Goal: Task Accomplishment & Management: Complete application form

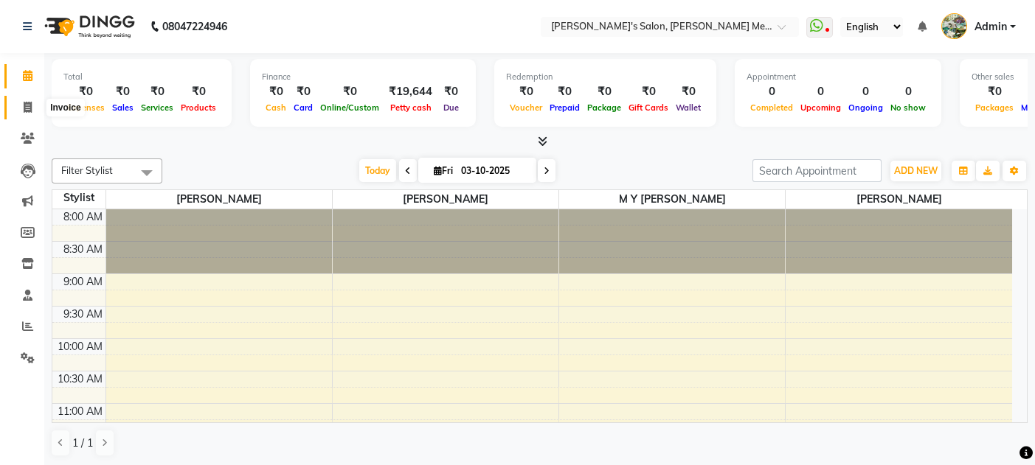
scroll to position [92, 0]
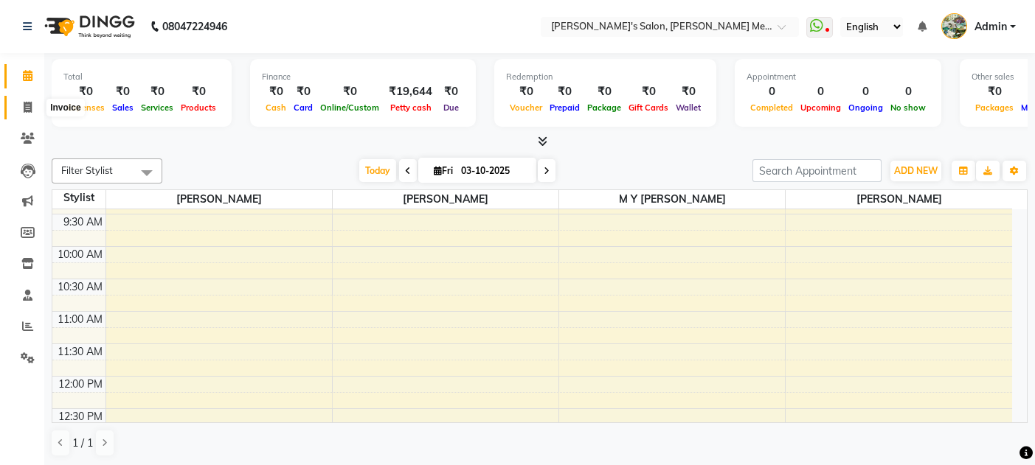
click at [27, 110] on icon at bounding box center [28, 107] width 8 height 11
select select "582"
select select "service"
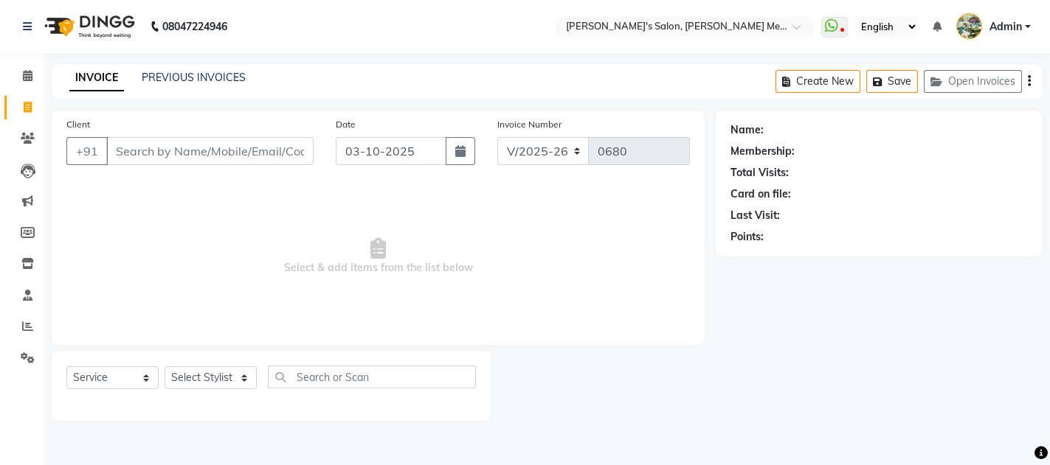
click at [207, 390] on div "Select Service Product Membership Package Voucher Prepaid Gift Card Select Styl…" at bounding box center [270, 383] width 409 height 35
click at [208, 373] on select "Select Stylist [PERSON_NAME] m y [PERSON_NAME] [PERSON_NAME] [PERSON_NAME]" at bounding box center [211, 378] width 92 height 23
select select "90918"
click at [165, 367] on select "Select Stylist [PERSON_NAME] m y [PERSON_NAME] [PERSON_NAME] [PERSON_NAME]" at bounding box center [211, 378] width 92 height 23
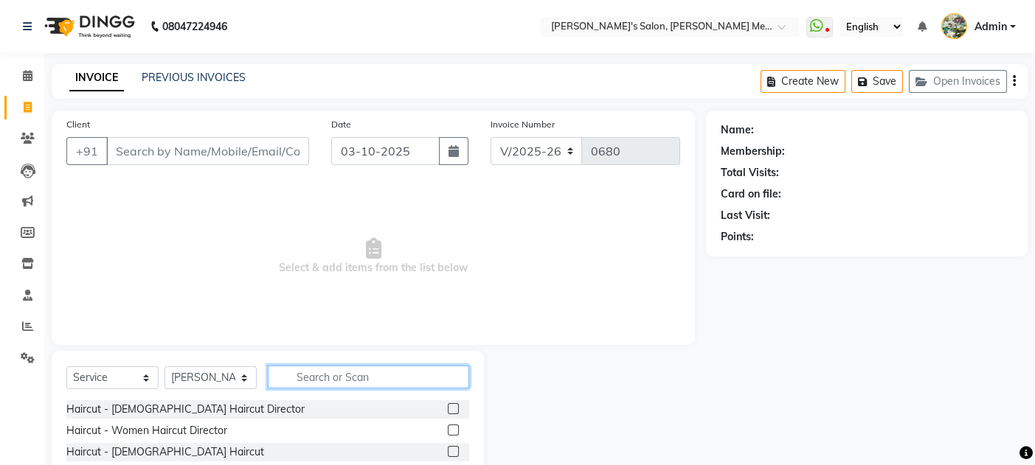
click at [322, 373] on input "text" at bounding box center [368, 377] width 201 height 23
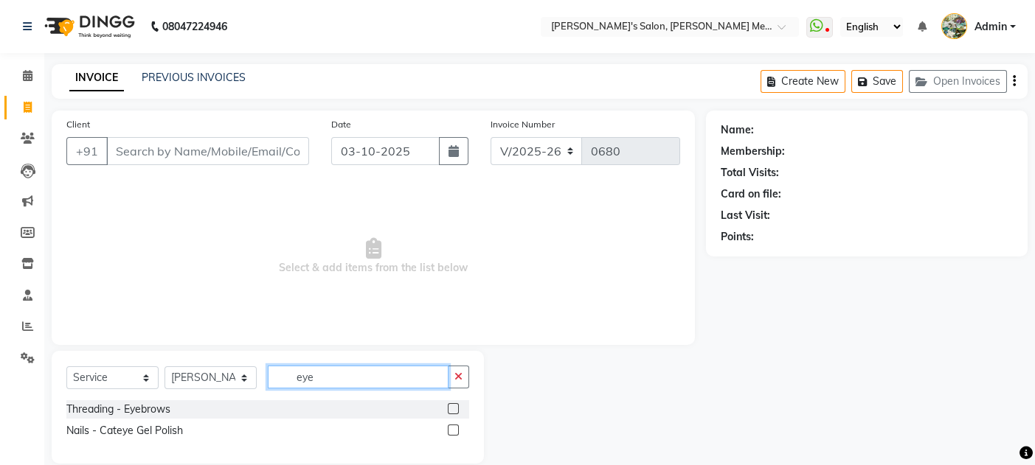
type input "eye"
click at [453, 405] on label at bounding box center [453, 409] width 11 height 11
click at [453, 405] on input "checkbox" at bounding box center [453, 410] width 10 height 10
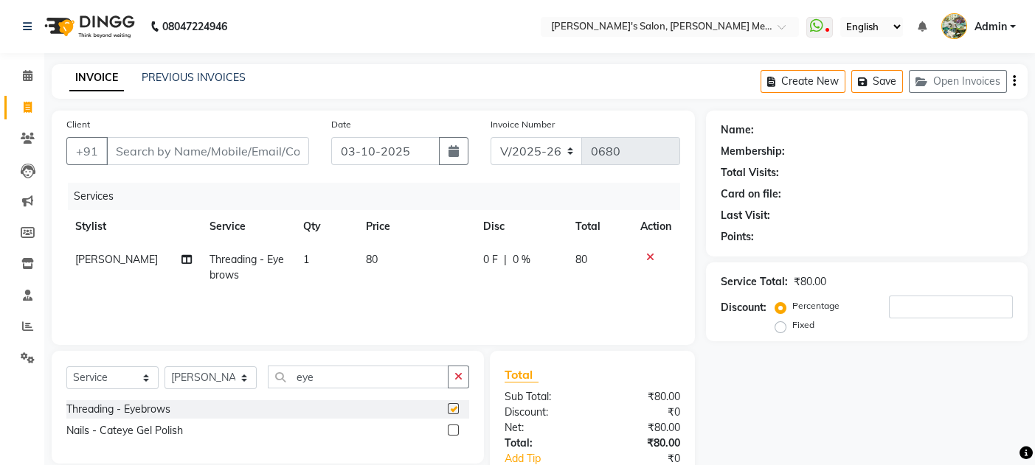
checkbox input "false"
click at [326, 380] on input "eye" at bounding box center [358, 377] width 181 height 23
type input "e"
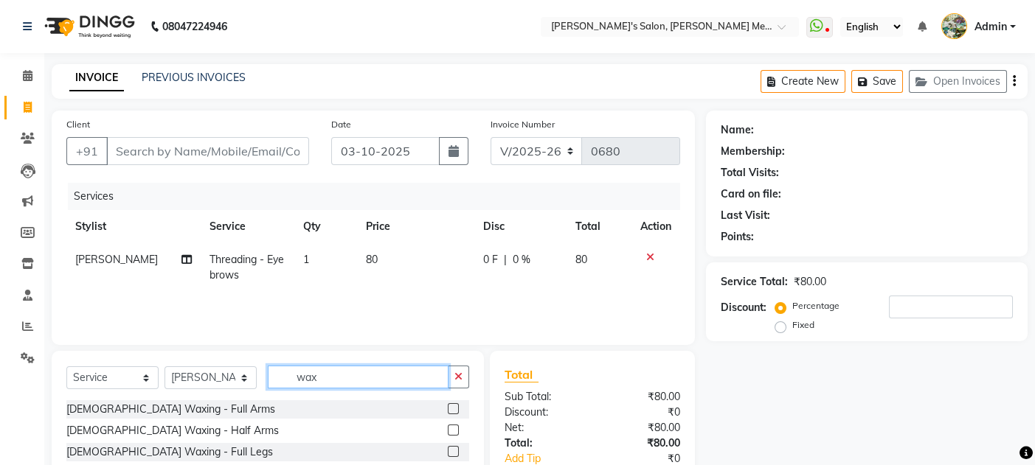
type input "wax"
click at [330, 301] on div "Services Stylist Service Qty Price Disc Total Action [PERSON_NAME] Threading - …" at bounding box center [373, 257] width 614 height 148
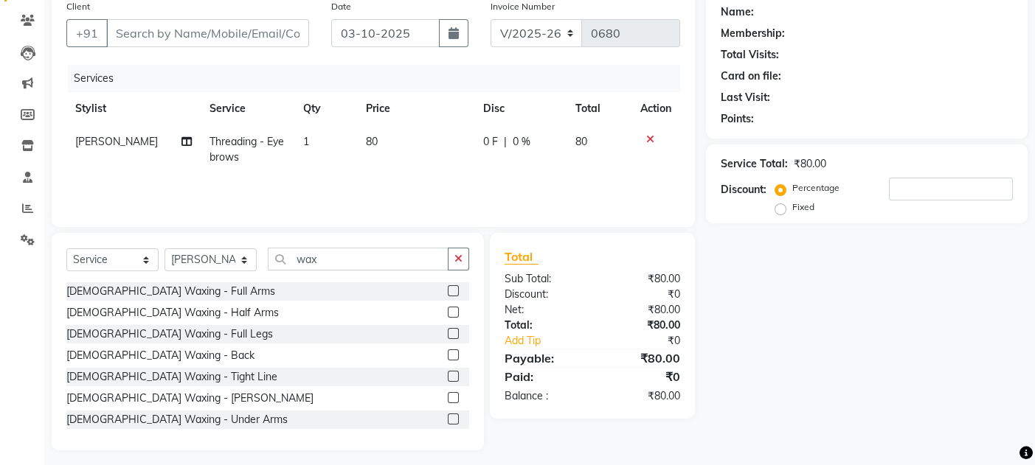
scroll to position [125, 0]
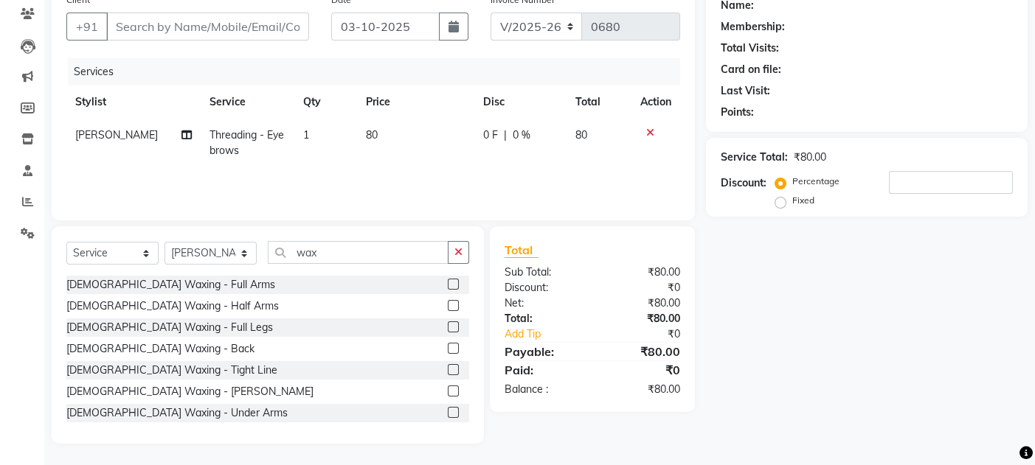
click at [448, 409] on label at bounding box center [453, 412] width 11 height 11
click at [448, 409] on input "checkbox" at bounding box center [453, 414] width 10 height 10
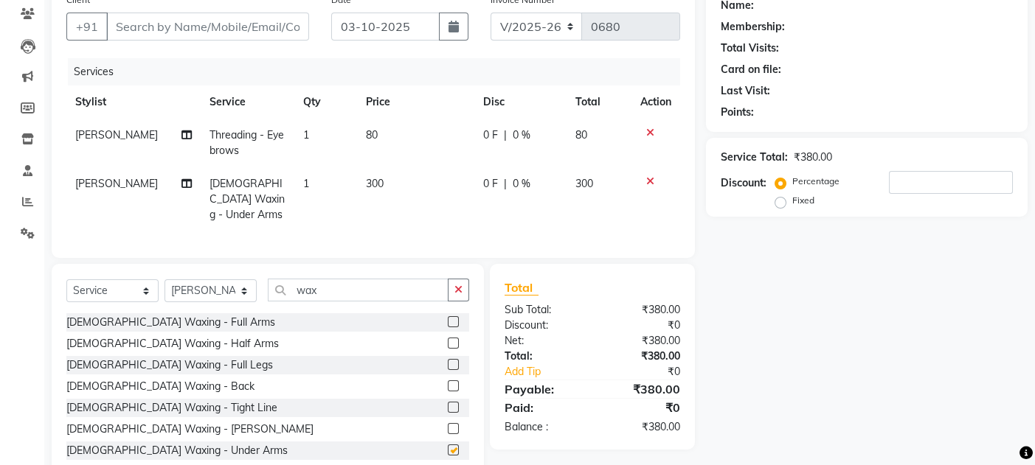
checkbox input "false"
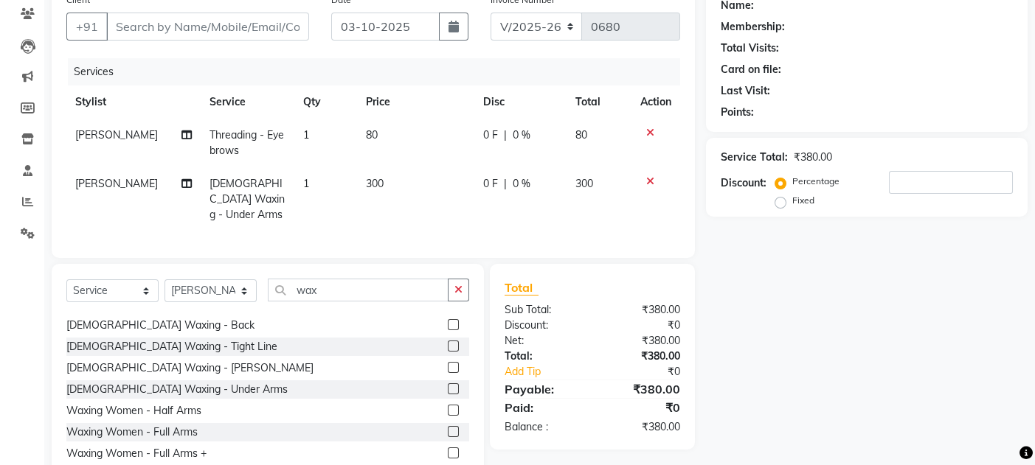
scroll to position [78, 0]
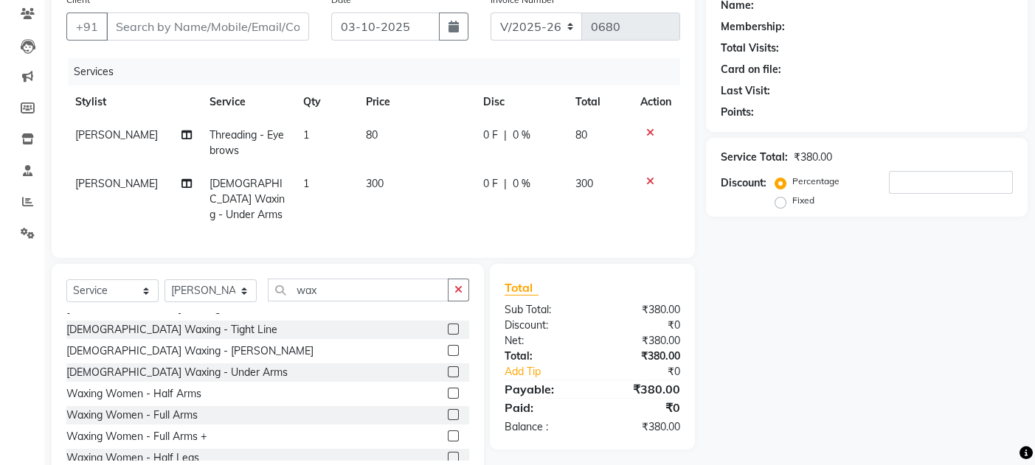
click at [448, 414] on label at bounding box center [453, 414] width 11 height 11
click at [448, 414] on input "checkbox" at bounding box center [453, 416] width 10 height 10
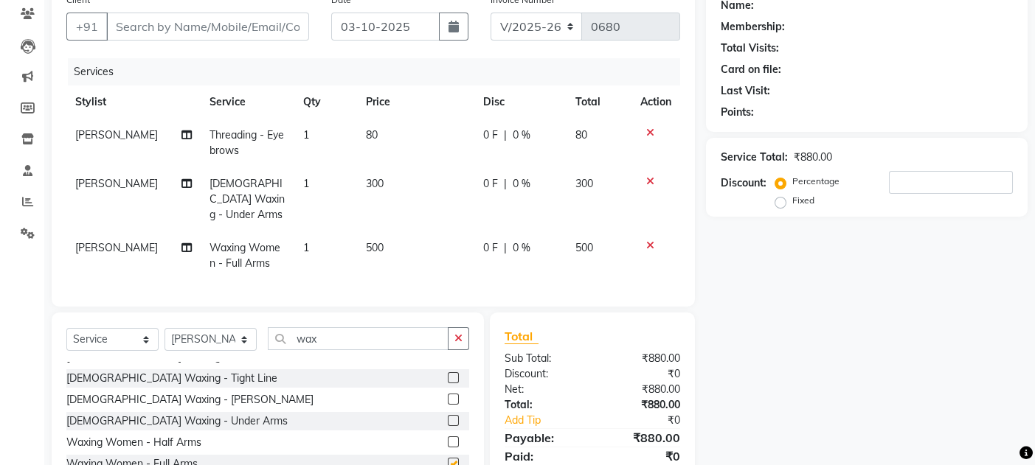
checkbox input "false"
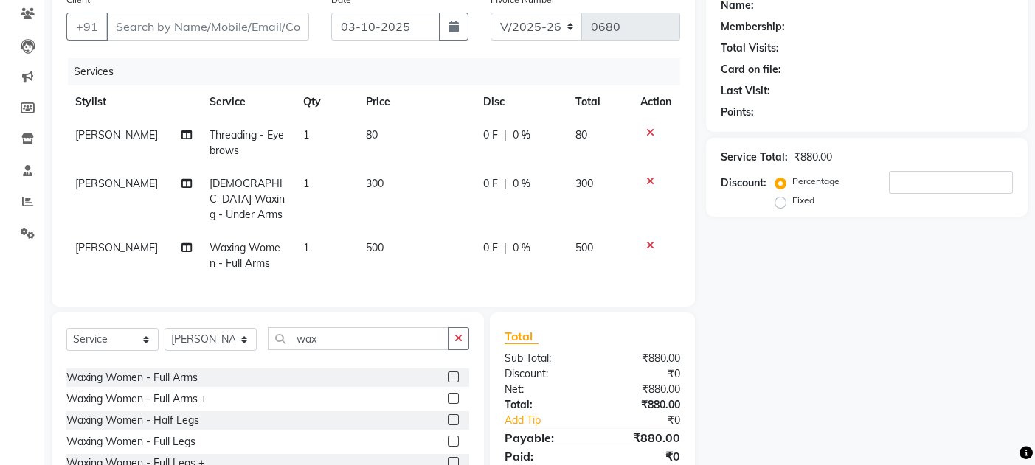
scroll to position [207, 0]
click at [448, 377] on label at bounding box center [453, 377] width 11 height 11
click at [448, 377] on input "checkbox" at bounding box center [453, 378] width 10 height 10
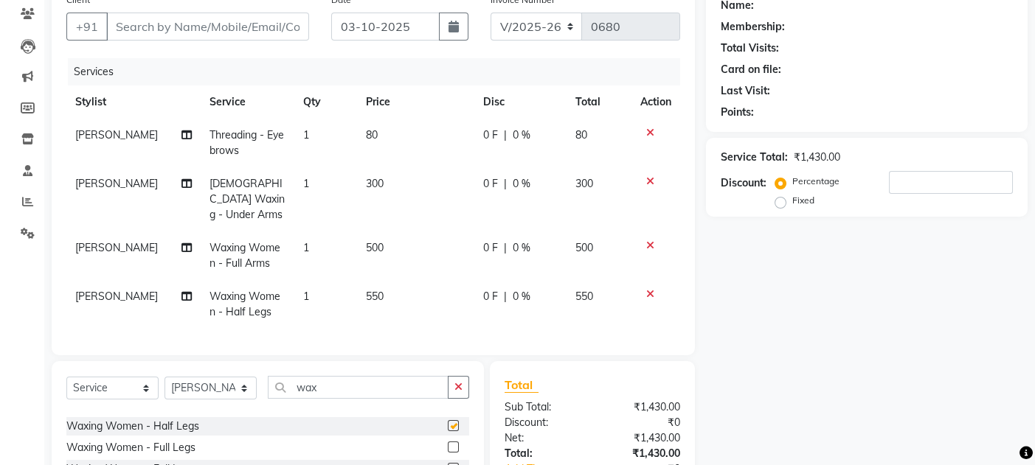
checkbox input "false"
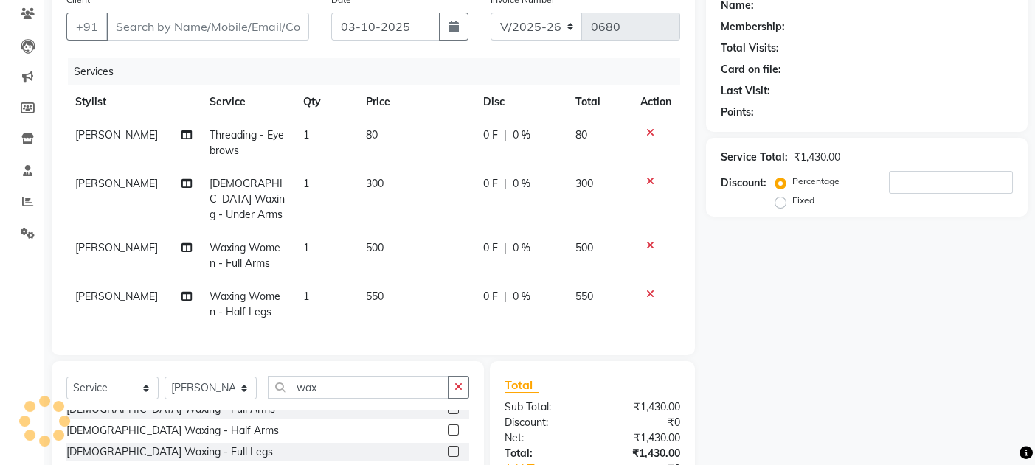
click at [560, 308] on td "0 F | 0 %" at bounding box center [520, 304] width 92 height 49
select select "90918"
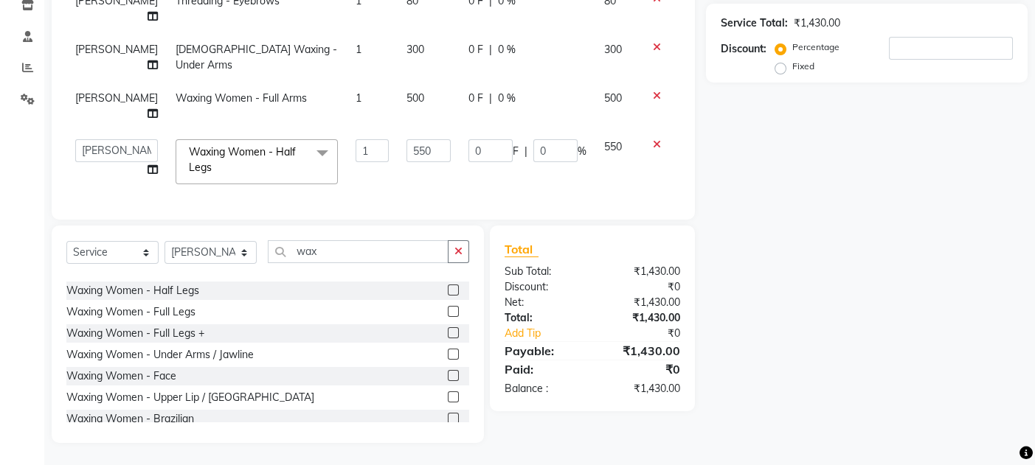
scroll to position [246, 0]
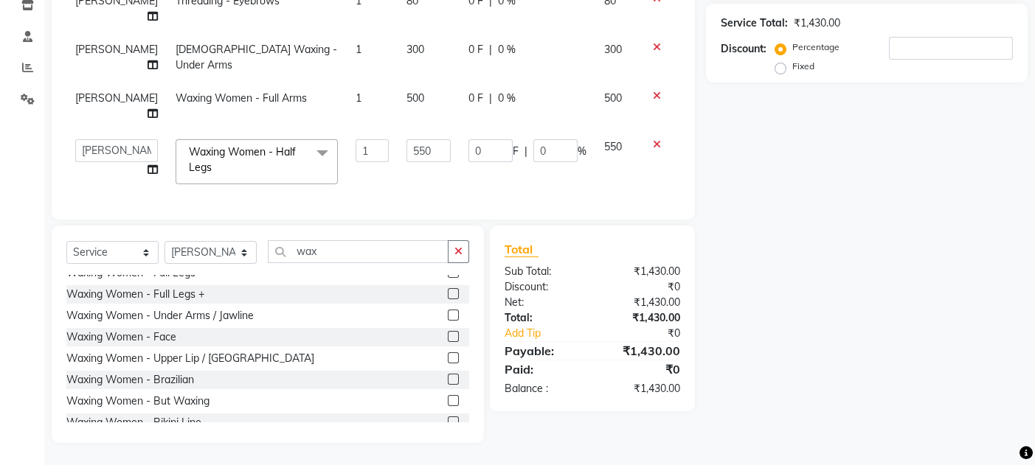
click at [448, 355] on label at bounding box center [453, 358] width 11 height 11
click at [448, 355] on input "checkbox" at bounding box center [453, 359] width 10 height 10
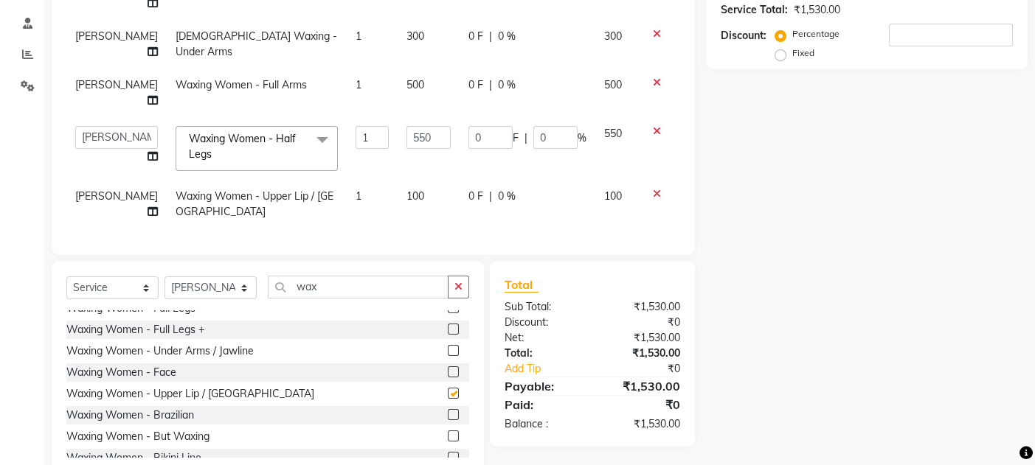
checkbox input "false"
click at [228, 300] on select "Select Stylist [PERSON_NAME] m y [PERSON_NAME] [PERSON_NAME] [PERSON_NAME]" at bounding box center [211, 288] width 92 height 23
select select "7819"
click at [165, 290] on select "Select Stylist [PERSON_NAME] m y [PERSON_NAME] [PERSON_NAME] [PERSON_NAME]" at bounding box center [211, 288] width 92 height 23
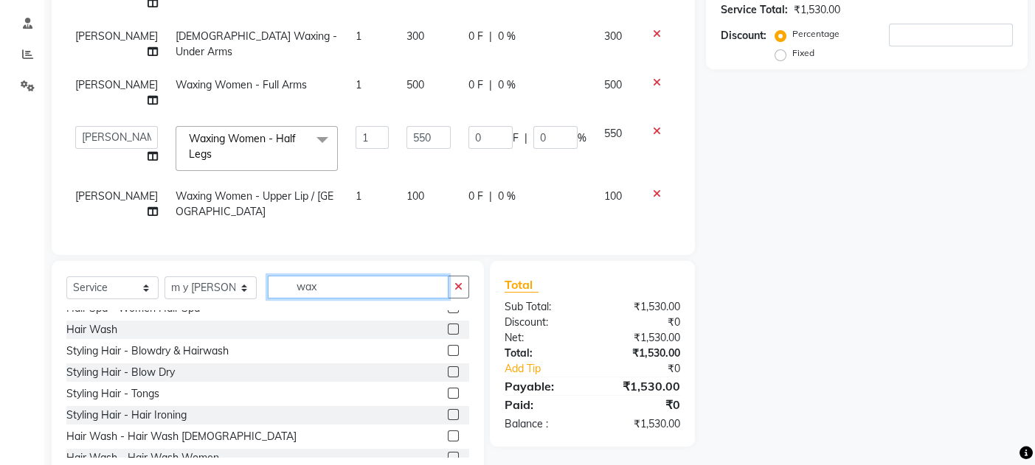
click at [343, 297] on input "wax" at bounding box center [358, 287] width 181 height 23
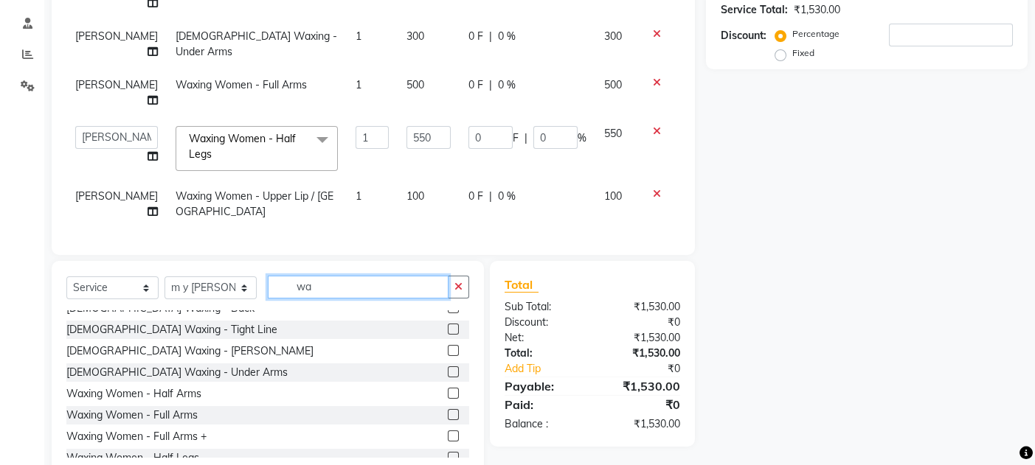
scroll to position [0, 0]
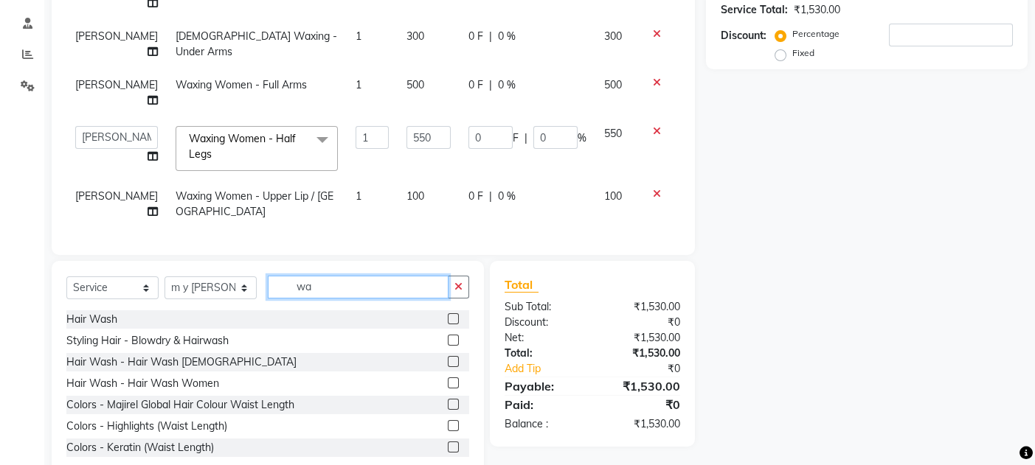
type input "w"
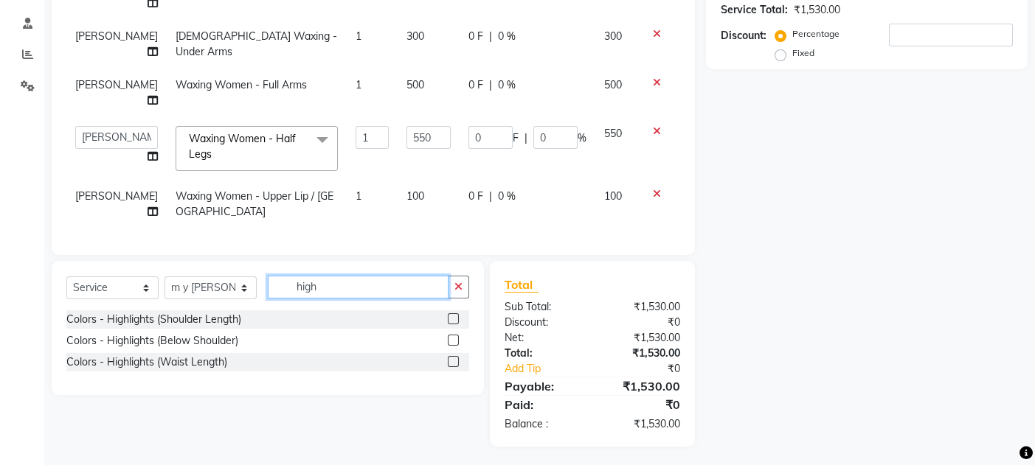
type input "high"
click at [453, 346] on label at bounding box center [453, 340] width 11 height 11
click at [453, 346] on input "checkbox" at bounding box center [453, 341] width 10 height 10
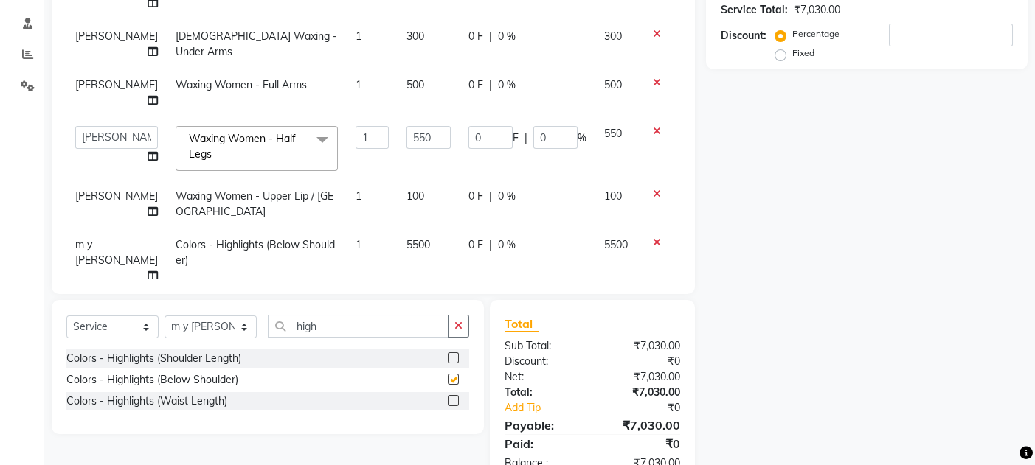
checkbox input "false"
click at [848, 359] on div "Name: Membership: Total Visits: Card on file: Last Visit: Points: Service Total…" at bounding box center [872, 162] width 333 height 648
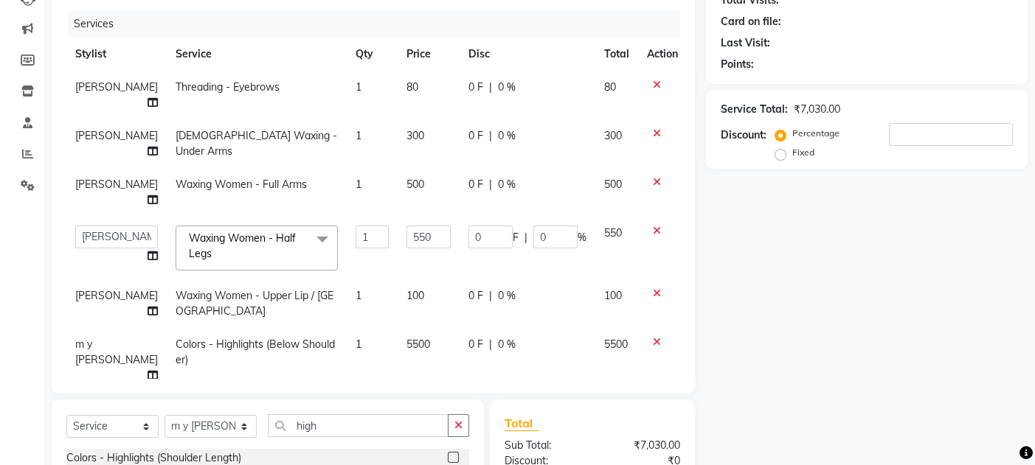
scroll to position [154, 0]
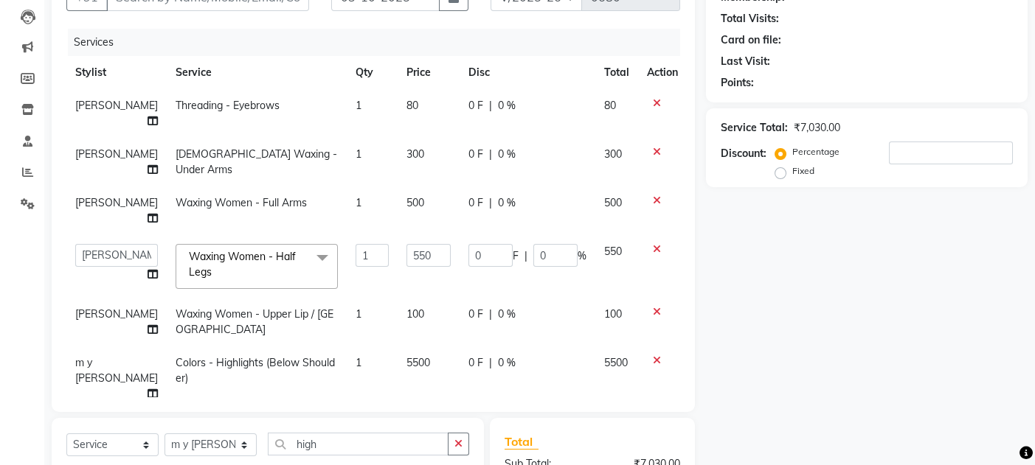
click at [406, 103] on span "80" at bounding box center [412, 105] width 12 height 13
select select "90918"
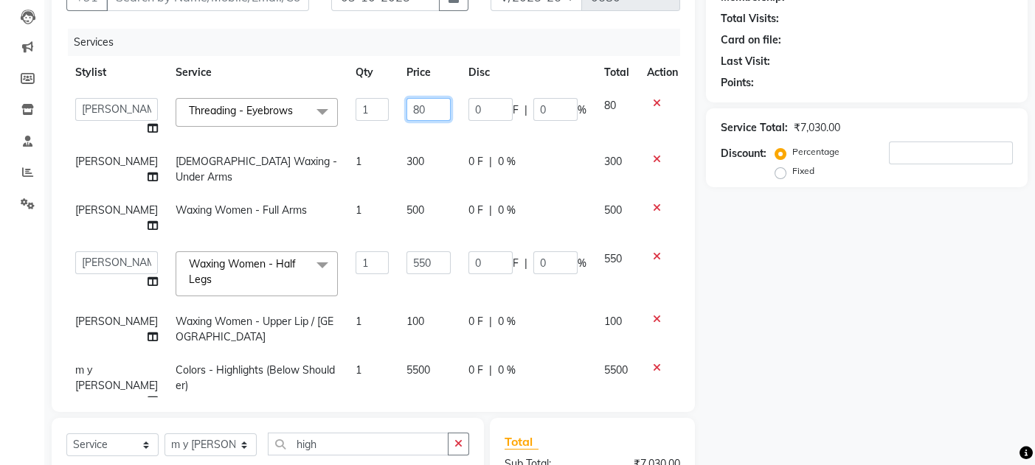
click at [406, 108] on input "80" at bounding box center [428, 109] width 44 height 23
type input "60"
click at [777, 246] on div "Name: Membership: Total Visits: Card on file: Last Visit: Points: Service Total…" at bounding box center [872, 280] width 333 height 648
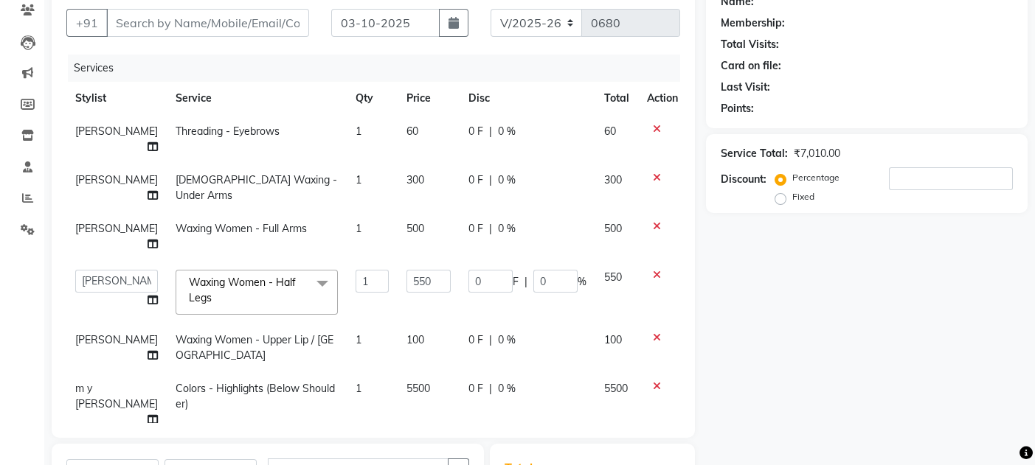
scroll to position [115, 0]
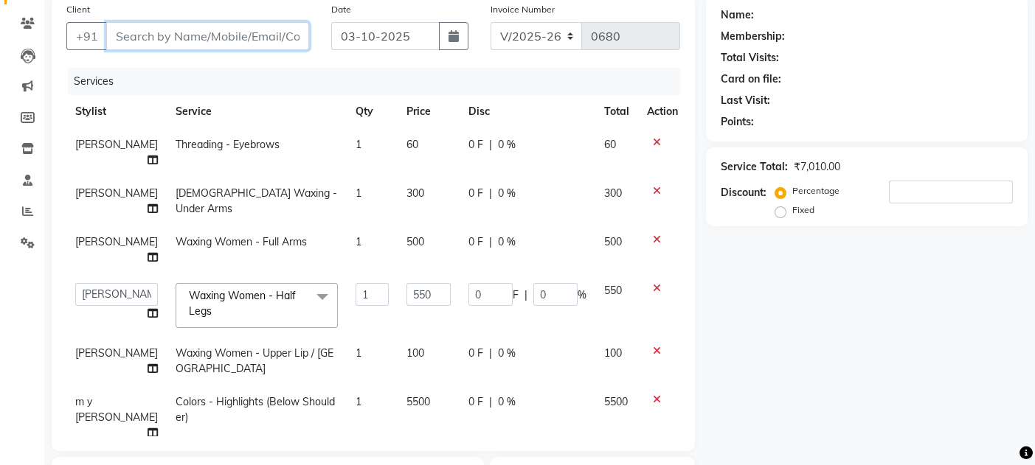
click at [126, 36] on input "Client" at bounding box center [207, 36] width 203 height 28
type input "9"
type input "0"
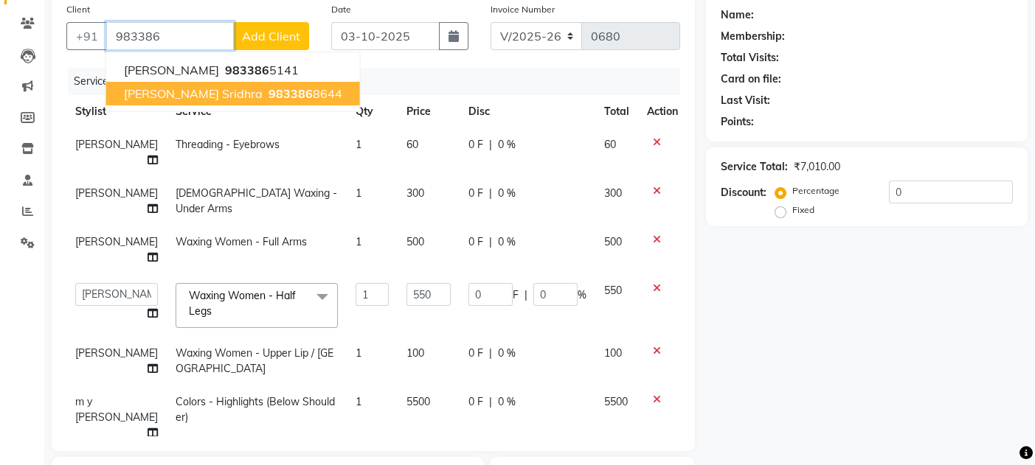
click at [160, 97] on span "[PERSON_NAME] sridhra" at bounding box center [193, 93] width 139 height 15
type input "9833868644"
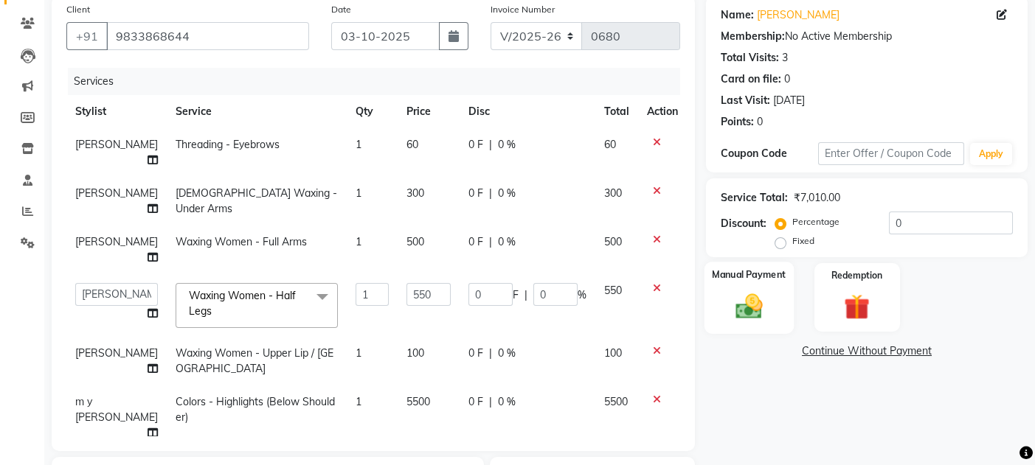
click at [780, 305] on div "Manual Payment" at bounding box center [748, 298] width 89 height 72
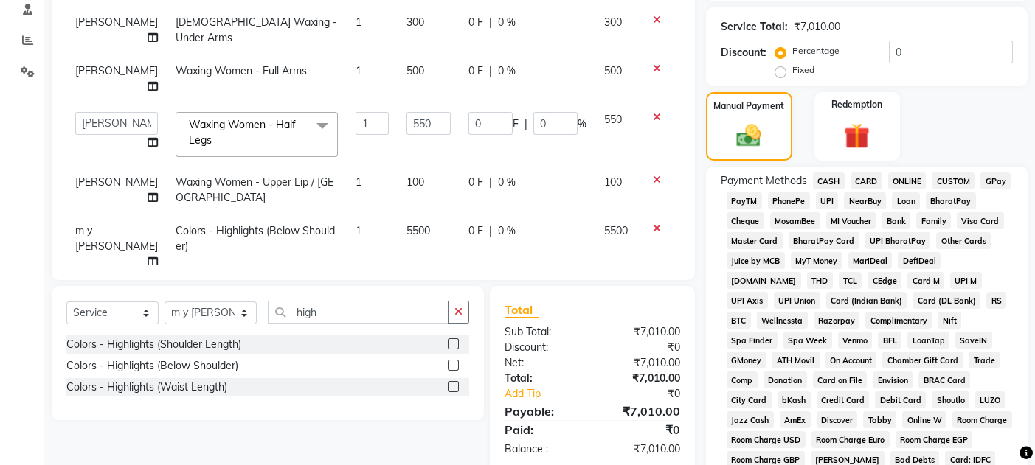
scroll to position [325, 0]
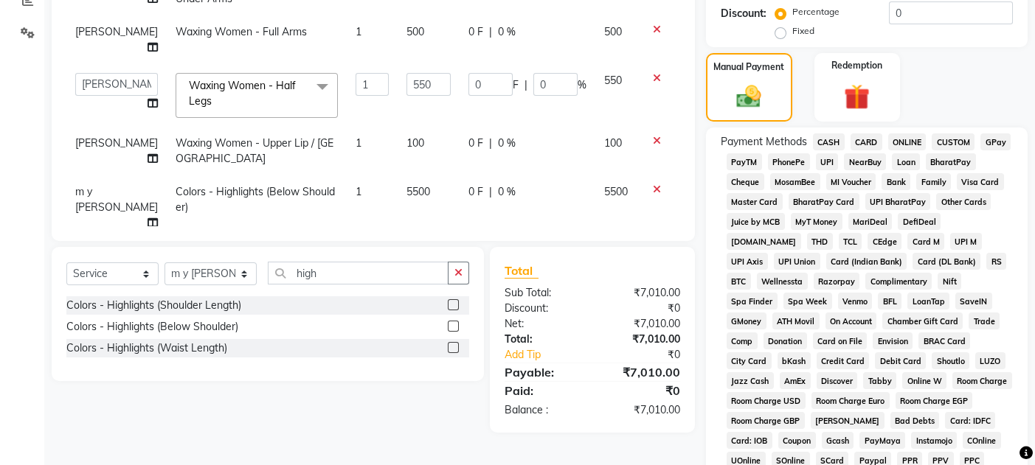
click at [997, 137] on span "GPay" at bounding box center [995, 142] width 30 height 17
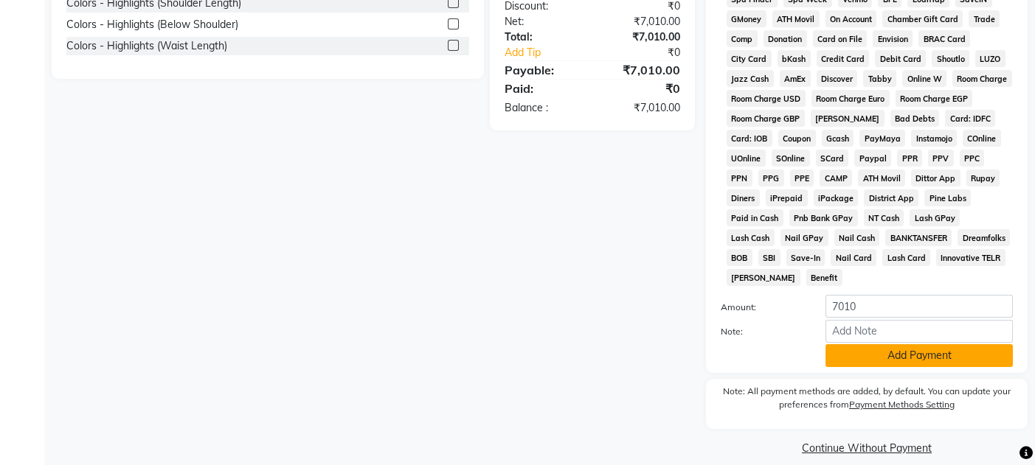
click at [876, 345] on button "Add Payment" at bounding box center [918, 356] width 187 height 23
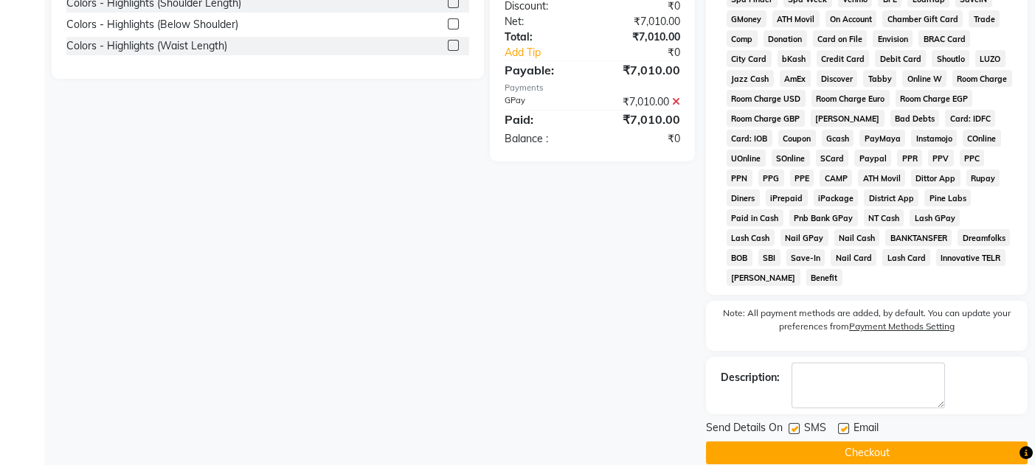
click at [845, 423] on label at bounding box center [843, 428] width 11 height 11
click at [845, 425] on input "checkbox" at bounding box center [843, 430] width 10 height 10
checkbox input "false"
click at [792, 423] on label at bounding box center [794, 428] width 11 height 11
click at [792, 425] on input "checkbox" at bounding box center [794, 430] width 10 height 10
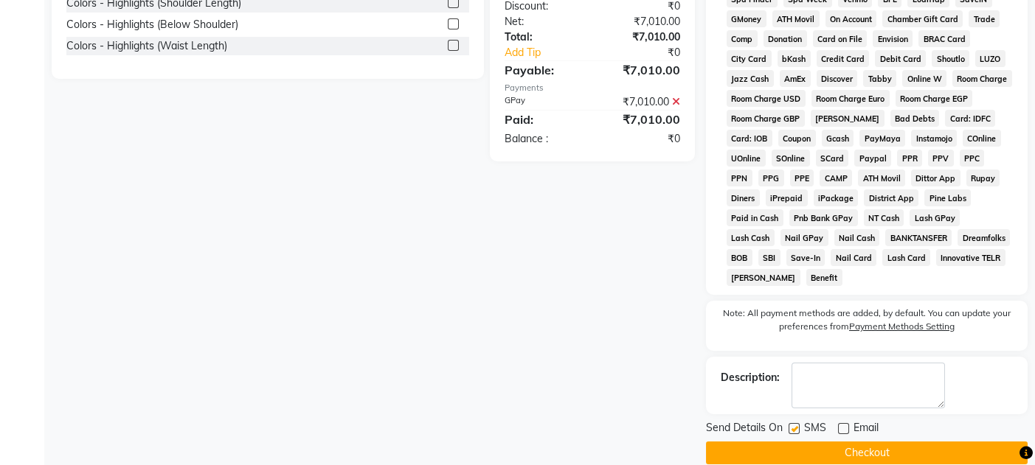
checkbox input "false"
click at [812, 442] on button "Checkout" at bounding box center [867, 453] width 322 height 23
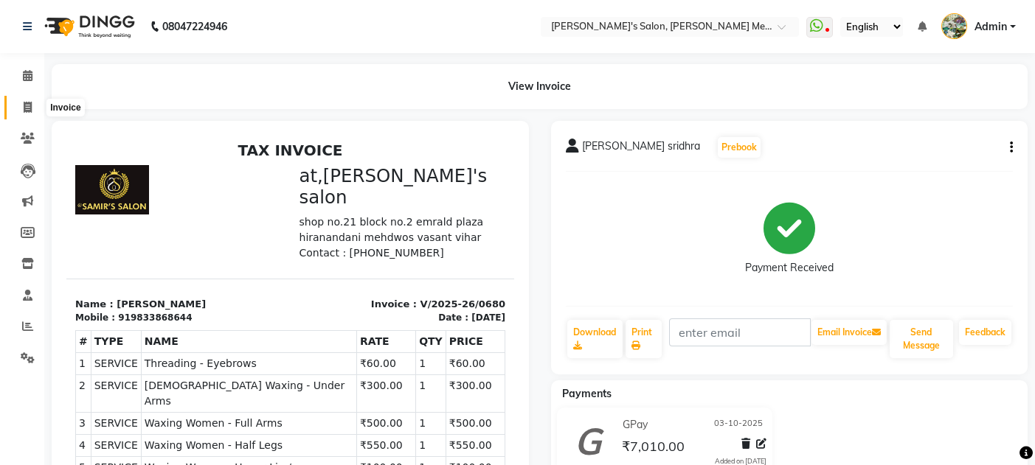
click at [28, 105] on icon at bounding box center [28, 107] width 8 height 11
select select "582"
select select "service"
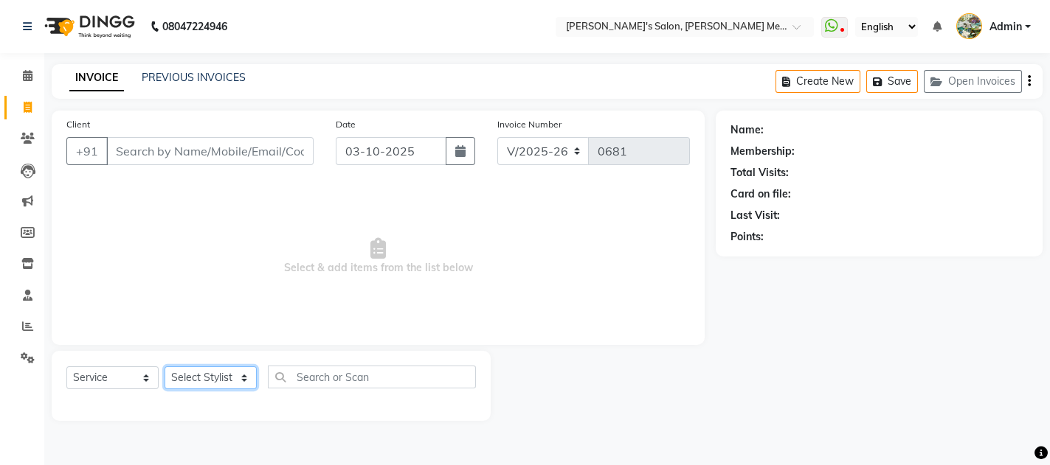
click at [210, 373] on select "Select Stylist [PERSON_NAME] m y [PERSON_NAME] [PERSON_NAME] [PERSON_NAME]" at bounding box center [211, 378] width 92 height 23
select select "7819"
click at [165, 367] on select "Select Stylist [PERSON_NAME] m y [PERSON_NAME] [PERSON_NAME] [PERSON_NAME]" at bounding box center [211, 378] width 92 height 23
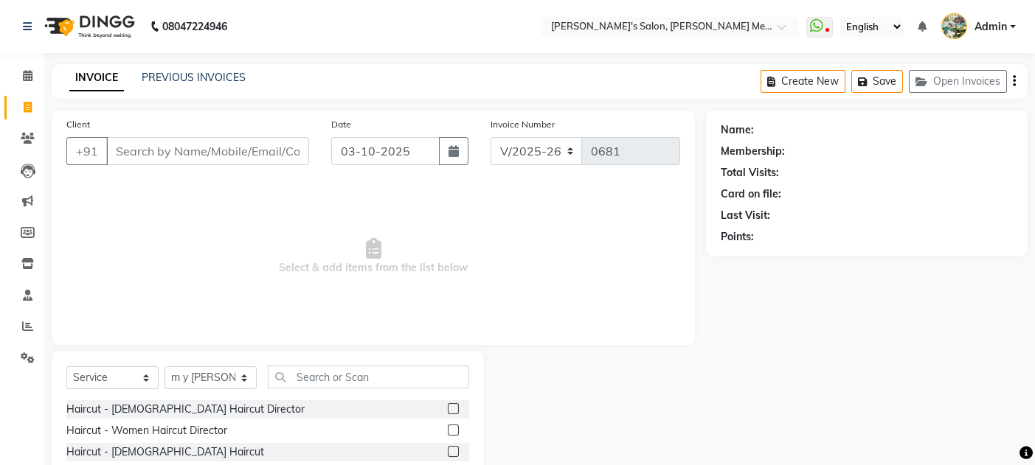
click at [448, 429] on label at bounding box center [453, 430] width 11 height 11
click at [448, 429] on input "checkbox" at bounding box center [453, 431] width 10 height 10
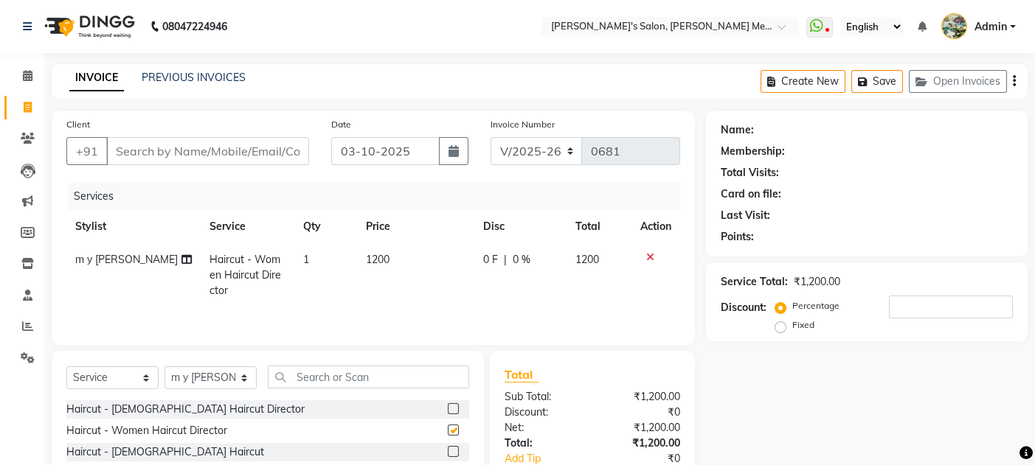
checkbox input "false"
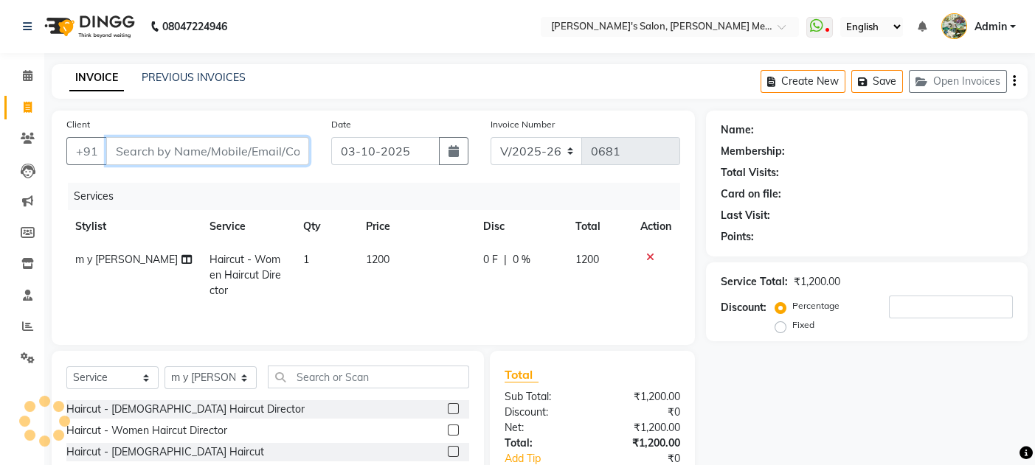
click at [131, 150] on input "Client" at bounding box center [207, 151] width 203 height 28
type input "8"
type input "0"
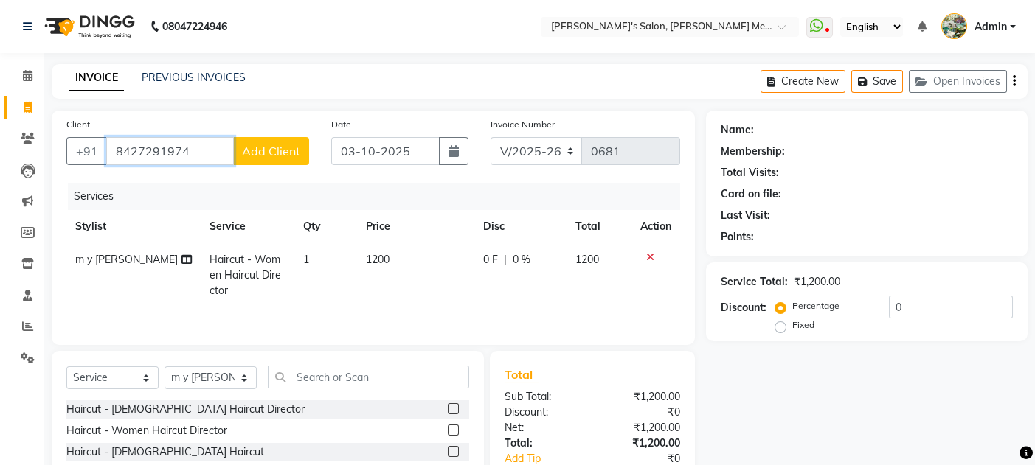
type input "8427291974"
click at [261, 150] on span "Add Client" at bounding box center [271, 151] width 58 height 15
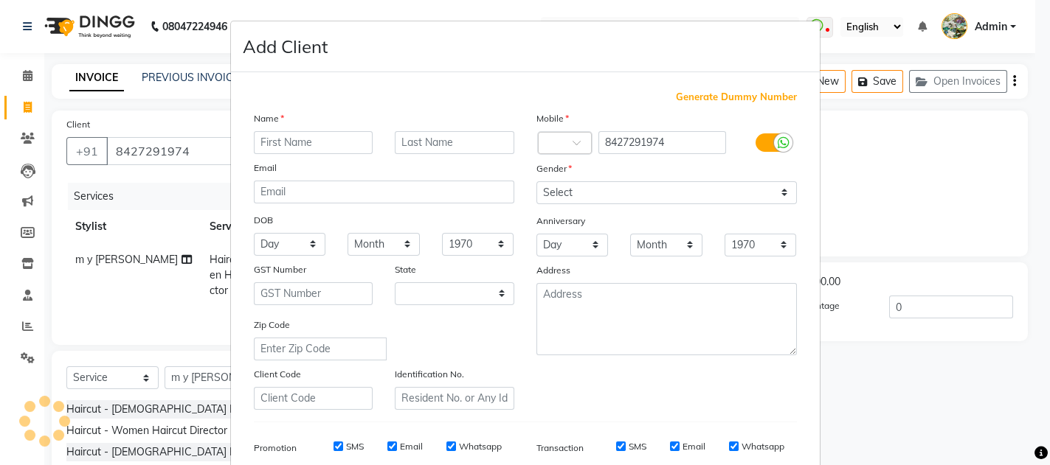
select select "22"
click at [259, 148] on input "text" at bounding box center [314, 142] width 120 height 23
type input "mini"
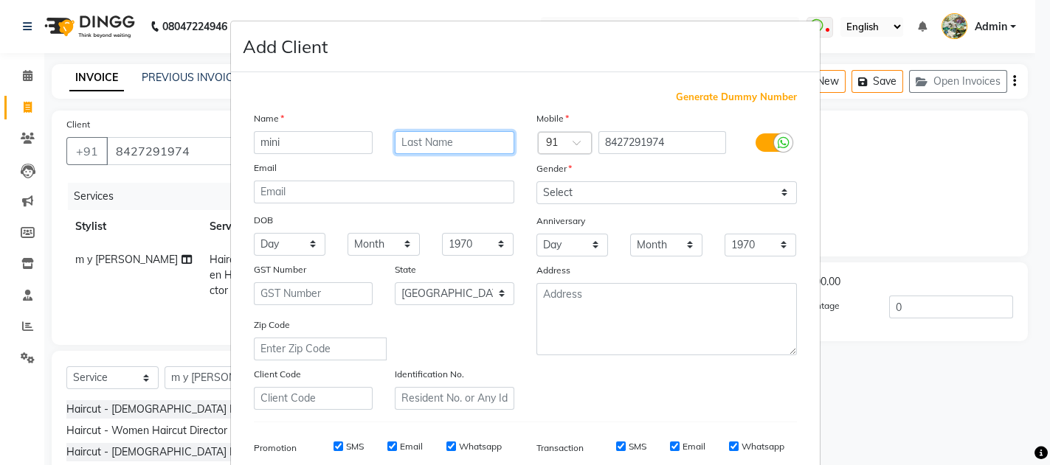
click at [405, 136] on input "text" at bounding box center [455, 142] width 120 height 23
type input "[PERSON_NAME]"
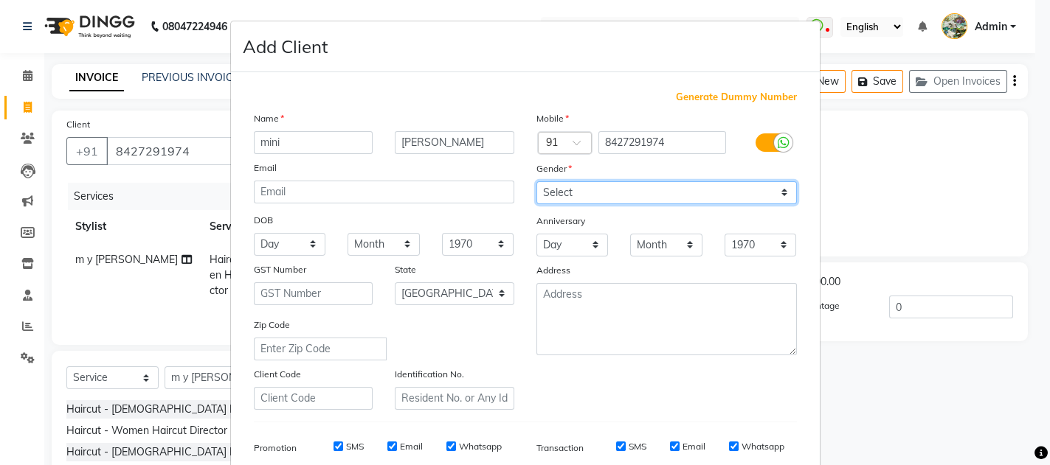
click at [586, 187] on select "Select [DEMOGRAPHIC_DATA] [DEMOGRAPHIC_DATA] Other Prefer Not To Say" at bounding box center [666, 192] width 260 height 23
select select "[DEMOGRAPHIC_DATA]"
click at [536, 181] on select "Select [DEMOGRAPHIC_DATA] [DEMOGRAPHIC_DATA] Other Prefer Not To Say" at bounding box center [666, 192] width 260 height 23
click at [764, 399] on div "Mobile Country Code × 91 8427291974 Gender Select [DEMOGRAPHIC_DATA] [DEMOGRAPH…" at bounding box center [666, 261] width 283 height 300
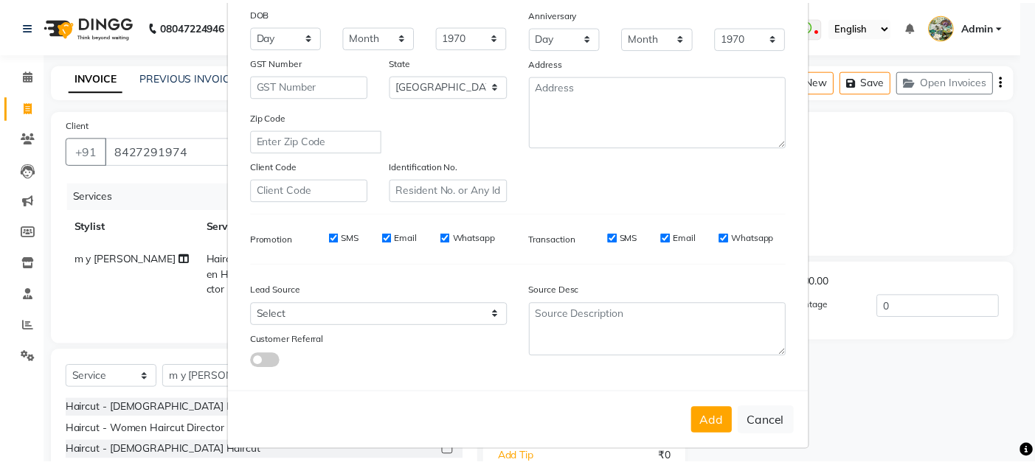
scroll to position [215, 0]
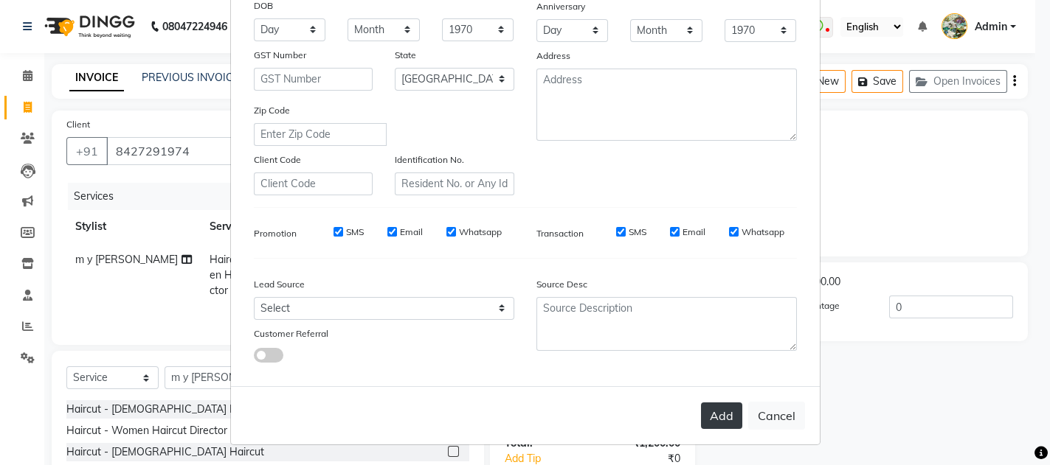
click at [717, 414] on button "Add" at bounding box center [721, 416] width 41 height 27
select select
select select "null"
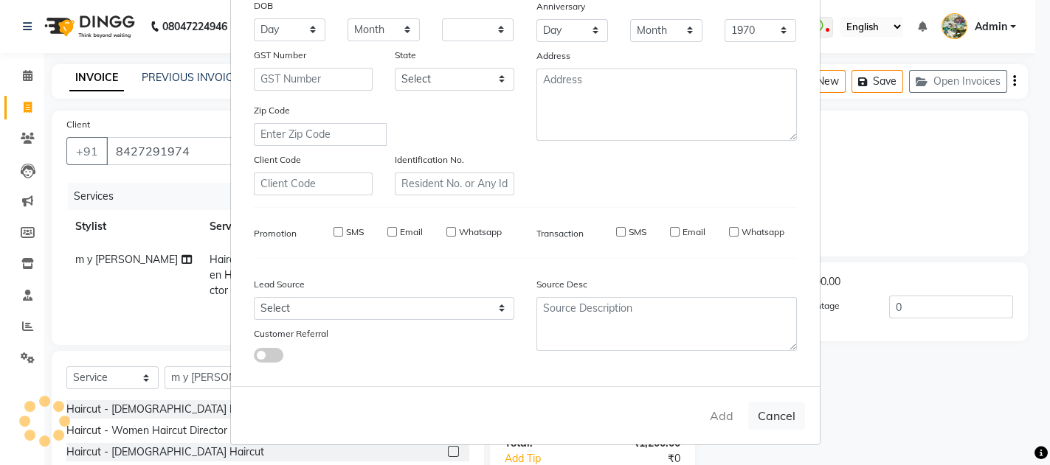
select select
checkbox input "false"
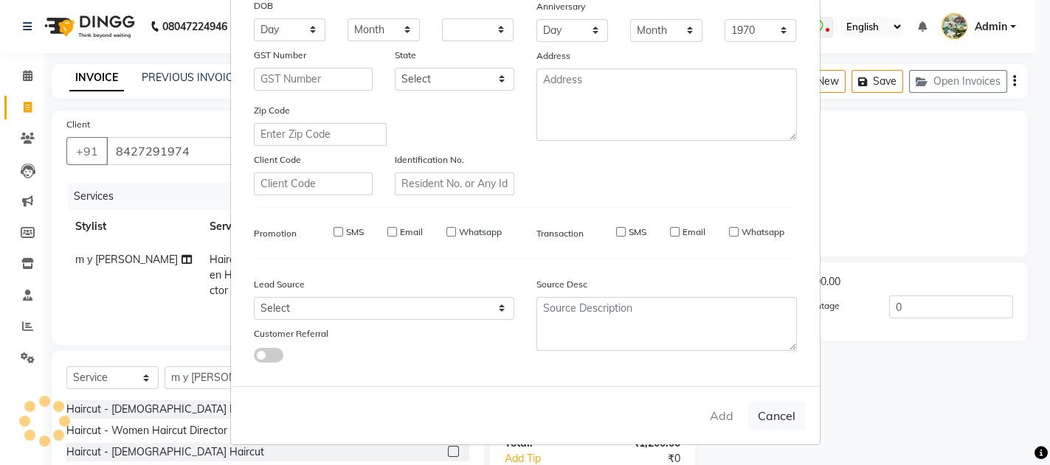
checkbox input "false"
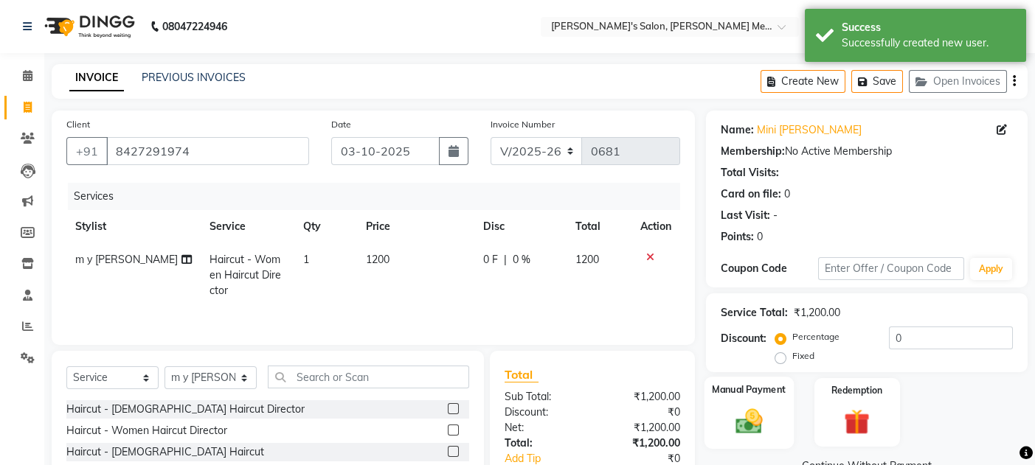
click at [778, 418] on div "Manual Payment" at bounding box center [748, 413] width 89 height 72
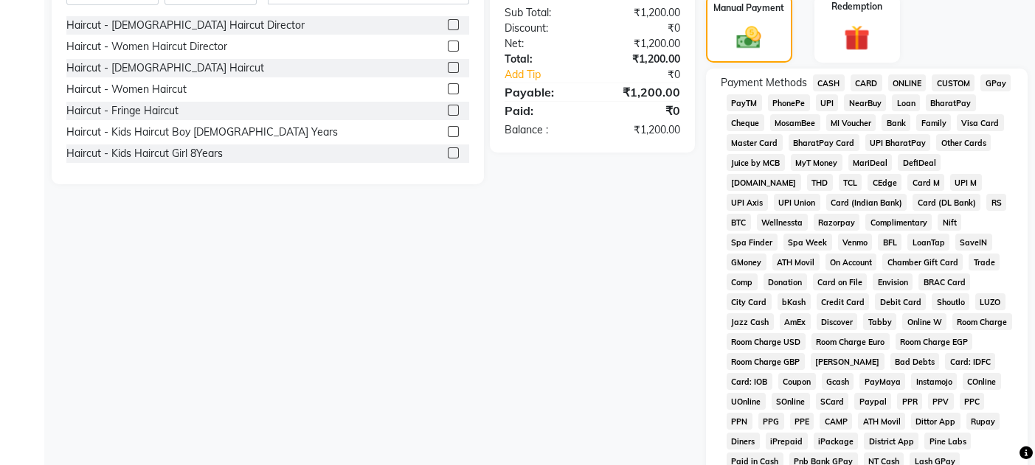
scroll to position [367, 0]
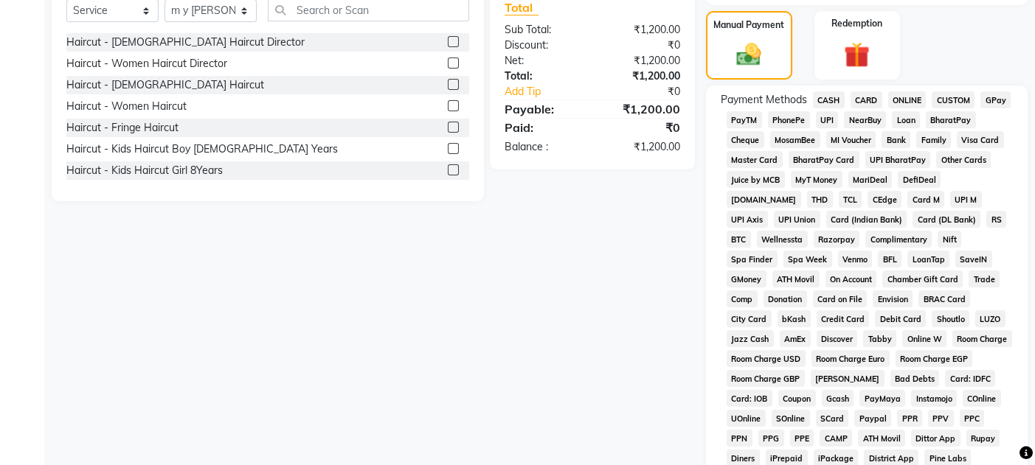
click at [991, 96] on span "GPay" at bounding box center [995, 99] width 30 height 17
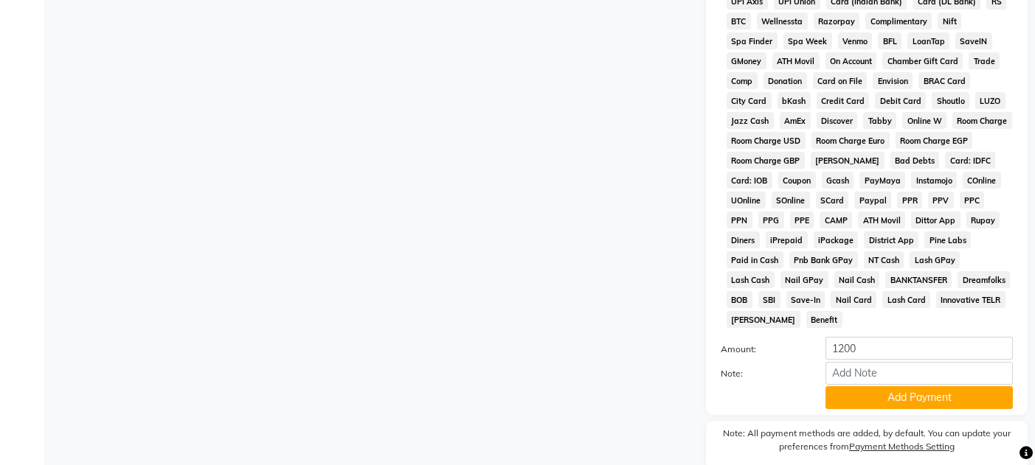
scroll to position [603, 0]
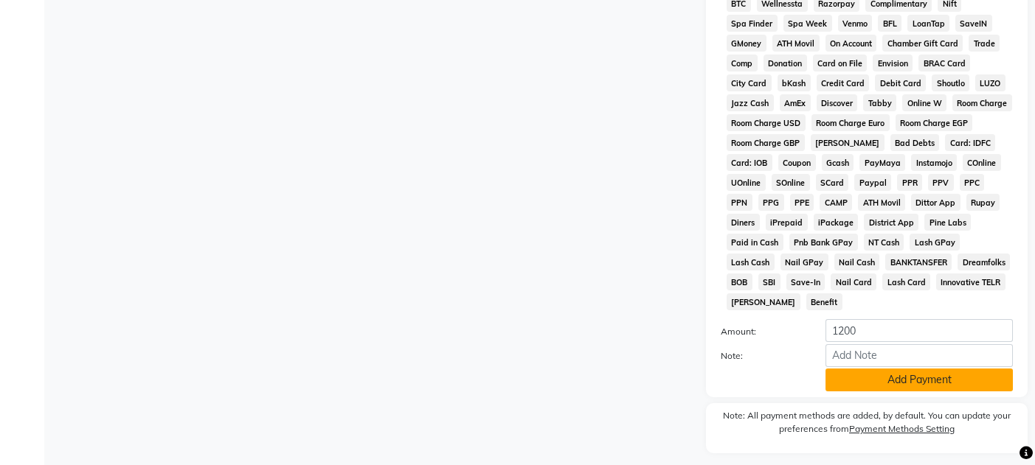
click at [879, 369] on button "Add Payment" at bounding box center [918, 380] width 187 height 23
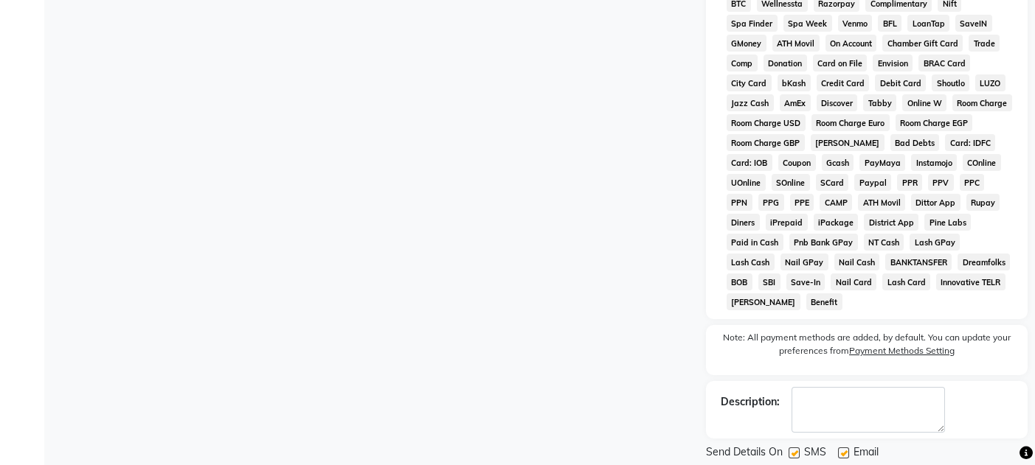
click at [843, 448] on label at bounding box center [843, 453] width 11 height 11
click at [843, 449] on input "checkbox" at bounding box center [843, 454] width 10 height 10
checkbox input "false"
click at [792, 448] on label at bounding box center [794, 453] width 11 height 11
click at [792, 449] on input "checkbox" at bounding box center [794, 454] width 10 height 10
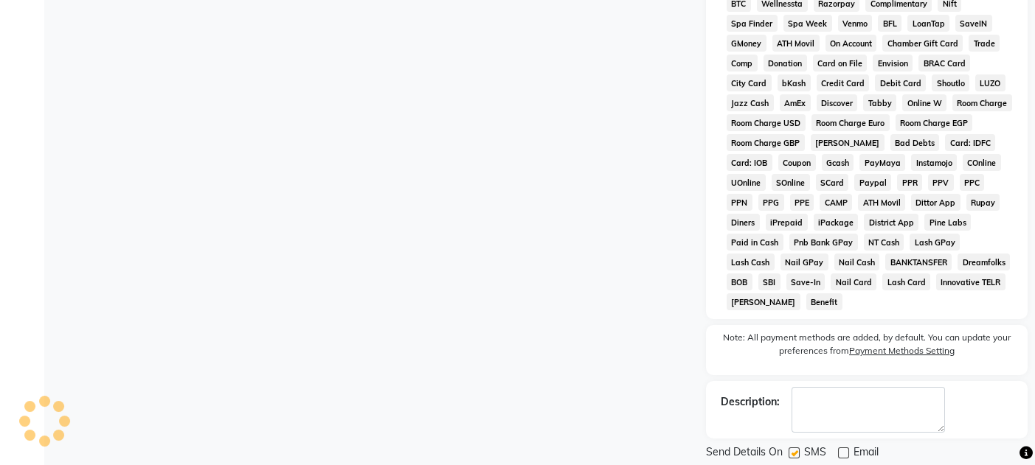
checkbox input "false"
